Goal: Task Accomplishment & Management: Use online tool/utility

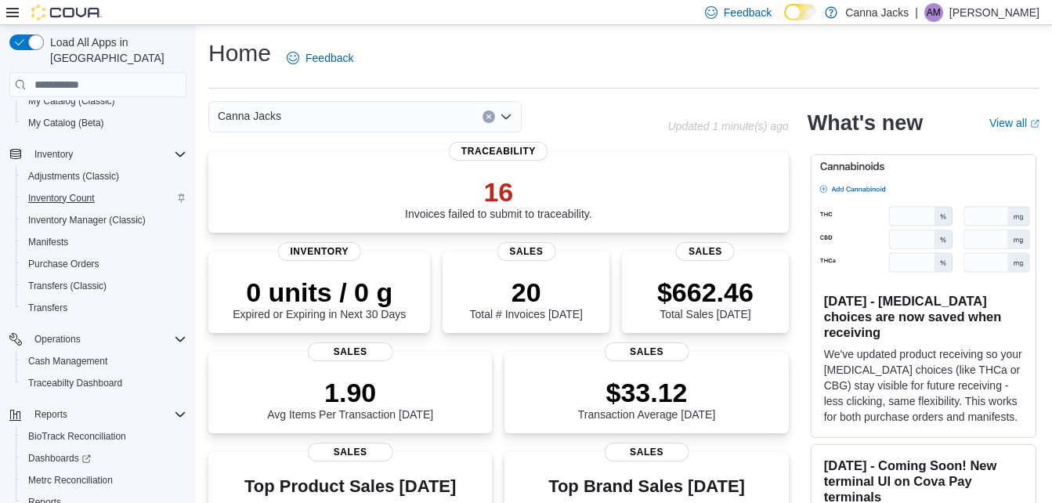
scroll to position [195, 0]
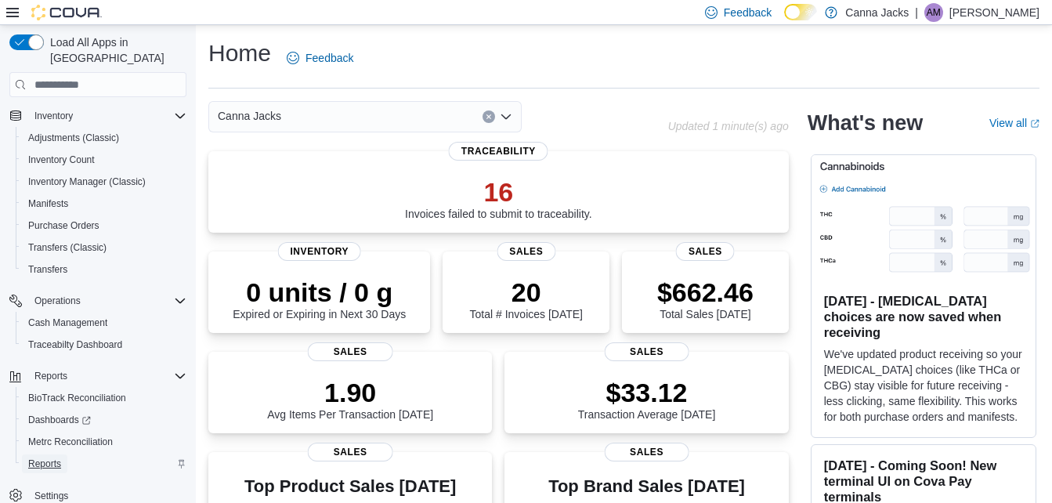
click at [27, 454] on link "Reports" at bounding box center [44, 463] width 45 height 19
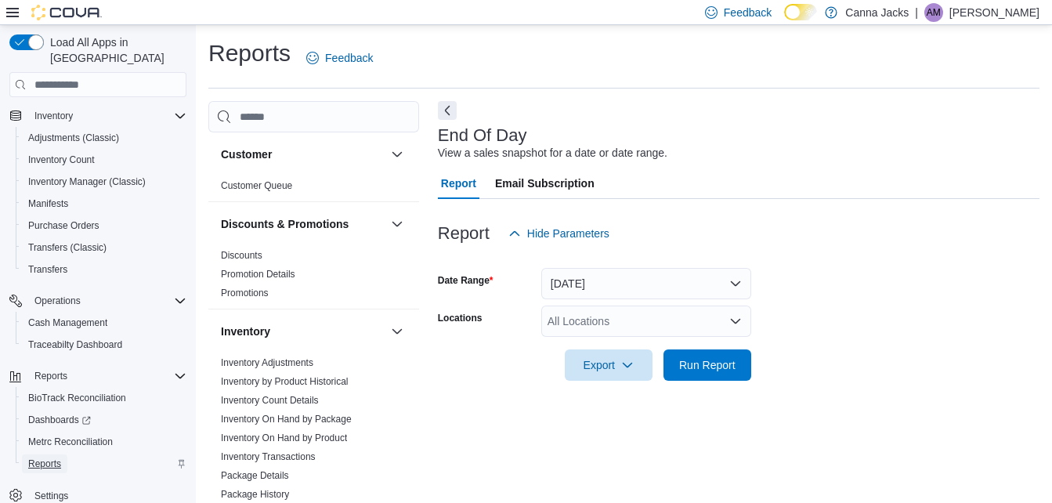
scroll to position [20, 0]
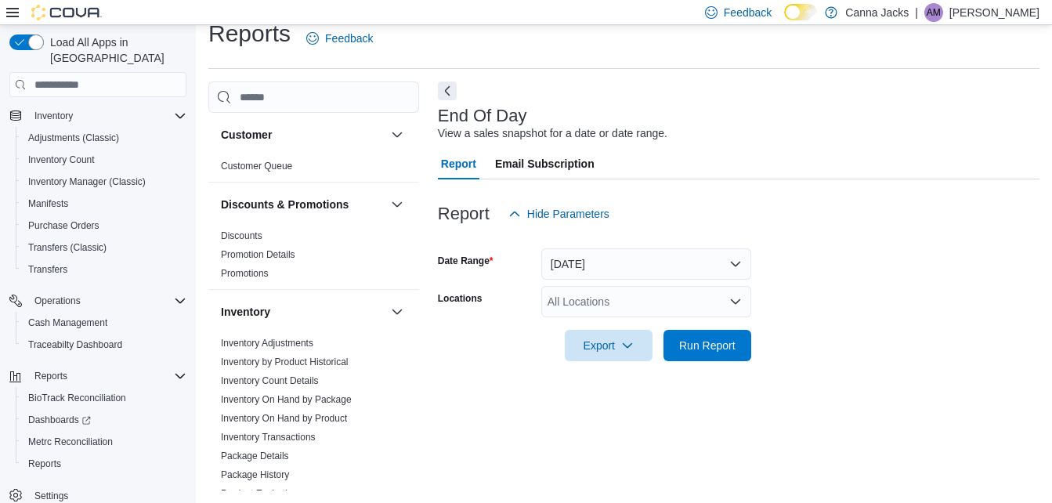
click at [609, 306] on div "All Locations" at bounding box center [646, 301] width 210 height 31
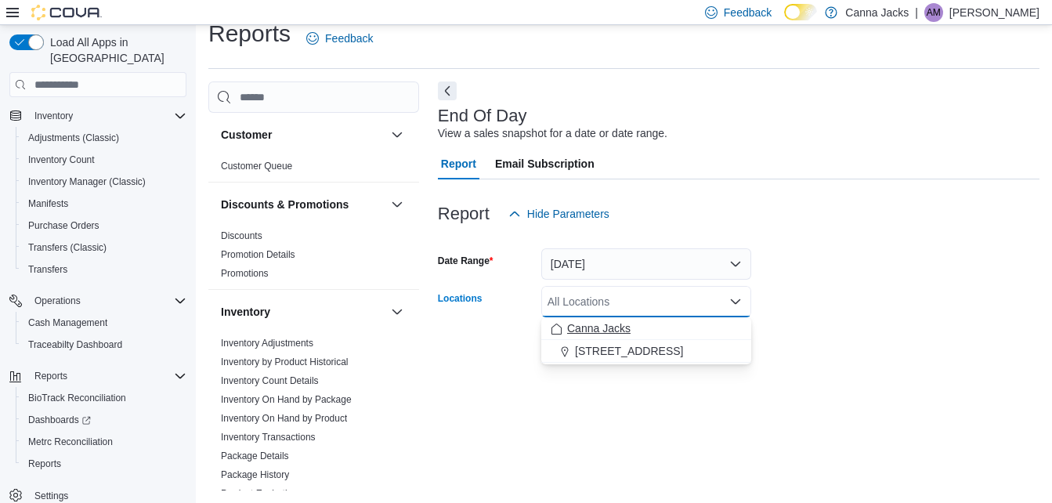
click at [613, 317] on button "Canna Jacks" at bounding box center [646, 328] width 210 height 23
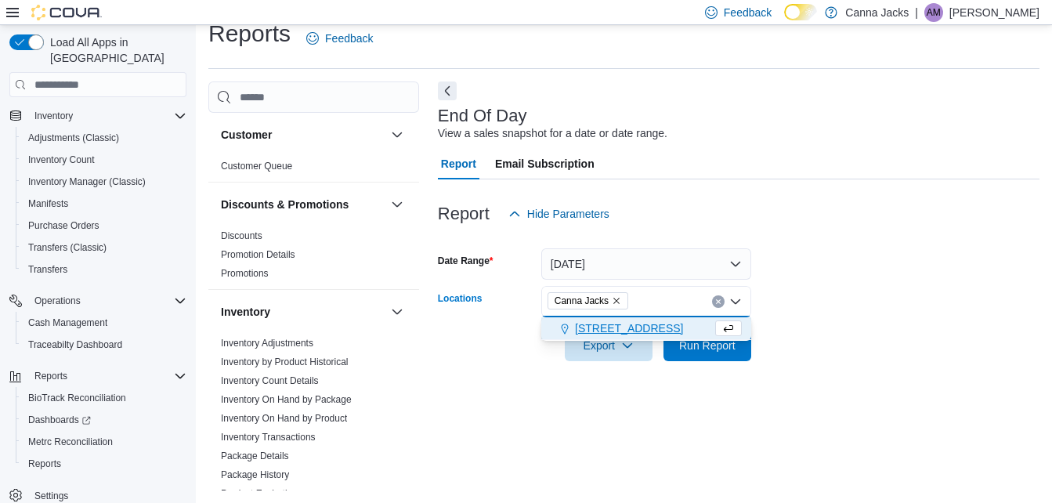
drag, startPoint x: 635, startPoint y: 331, endPoint x: 655, endPoint y: 332, distance: 19.6
click at [637, 331] on span "10001 US Hwy 59" at bounding box center [629, 328] width 108 height 16
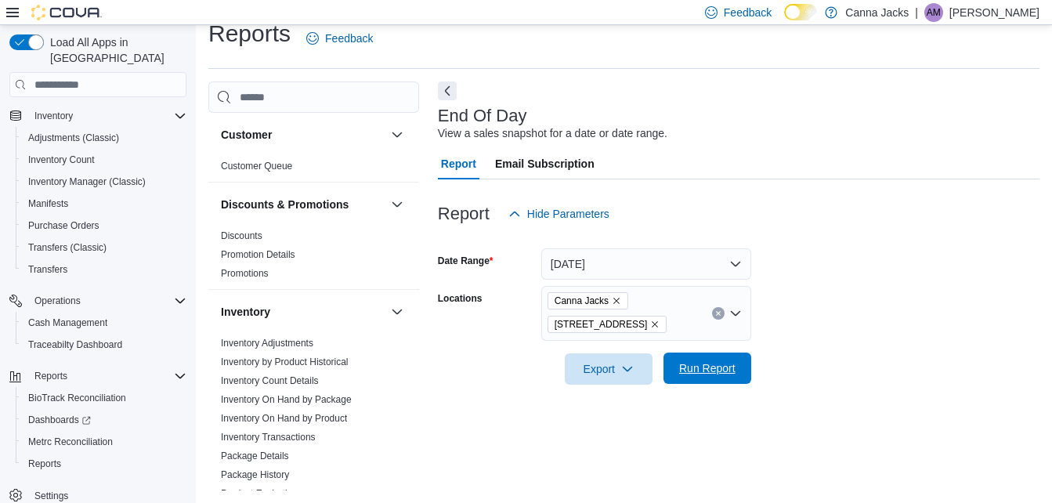
click at [697, 378] on span "Run Report" at bounding box center [707, 367] width 69 height 31
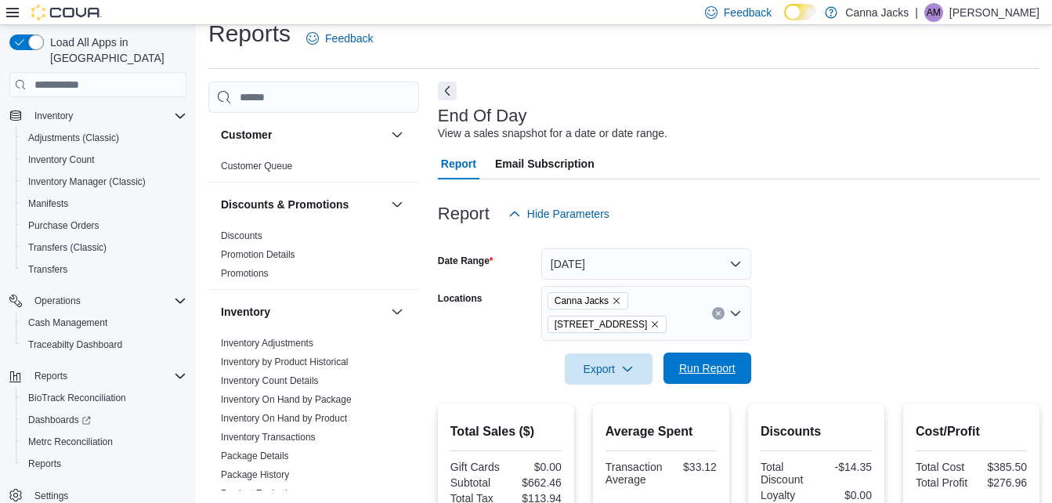
click at [717, 371] on span "Run Report" at bounding box center [707, 368] width 56 height 16
